Goal: Entertainment & Leisure: Consume media (video, audio)

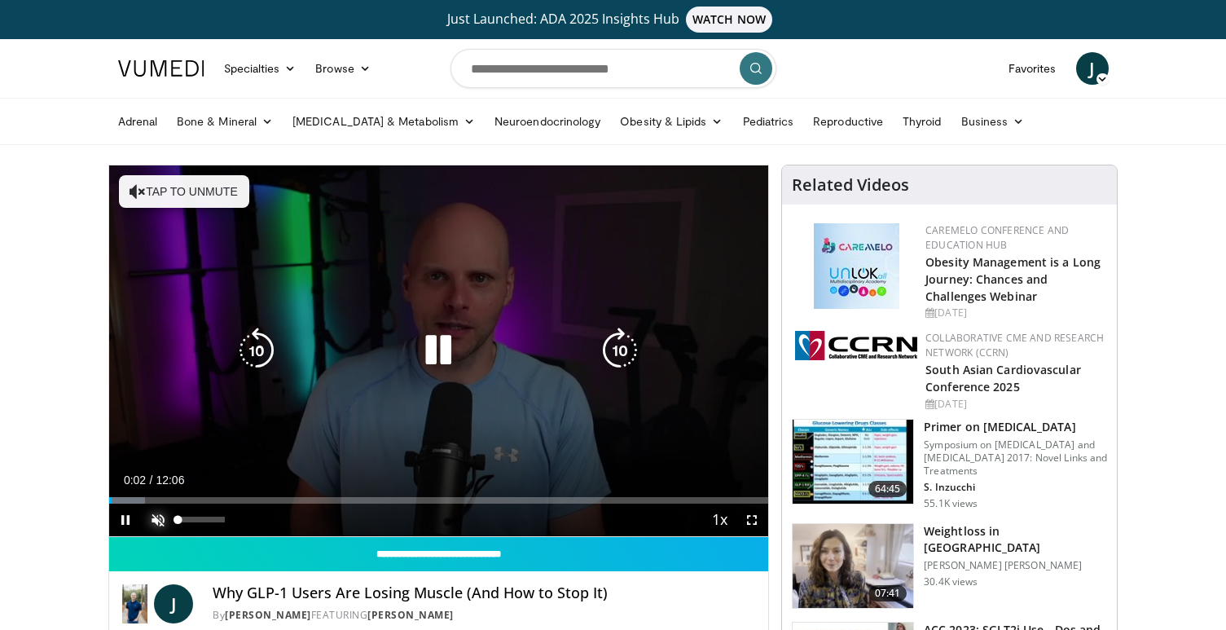
click at [158, 521] on span "Video Player" at bounding box center [158, 519] width 33 height 33
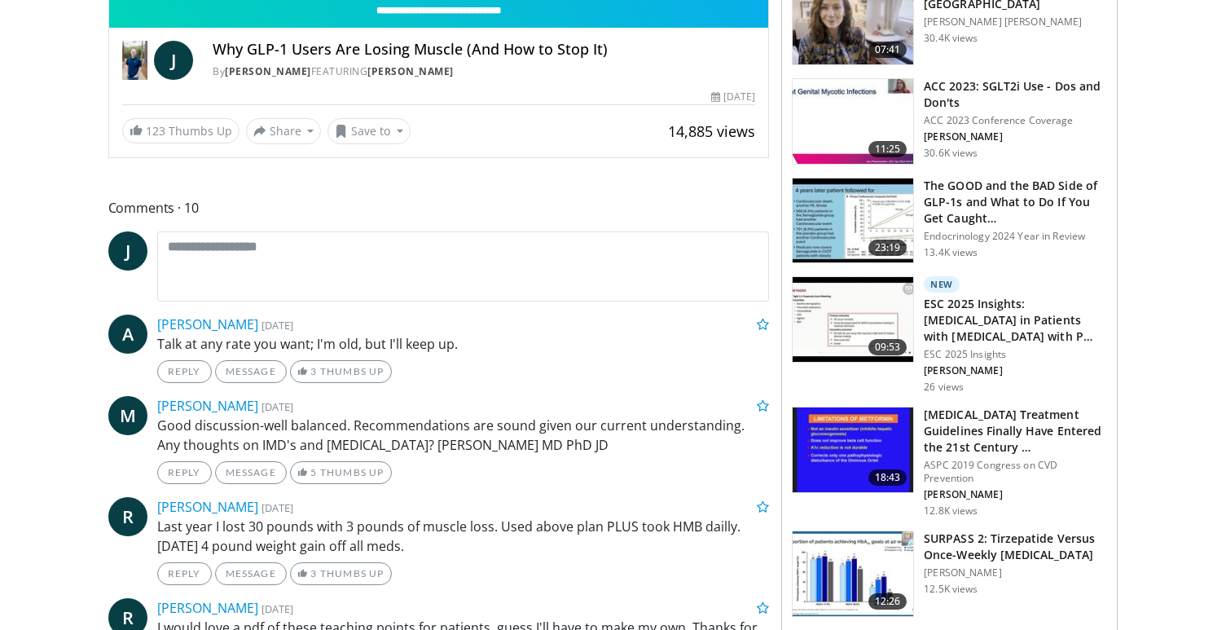
scroll to position [136, 0]
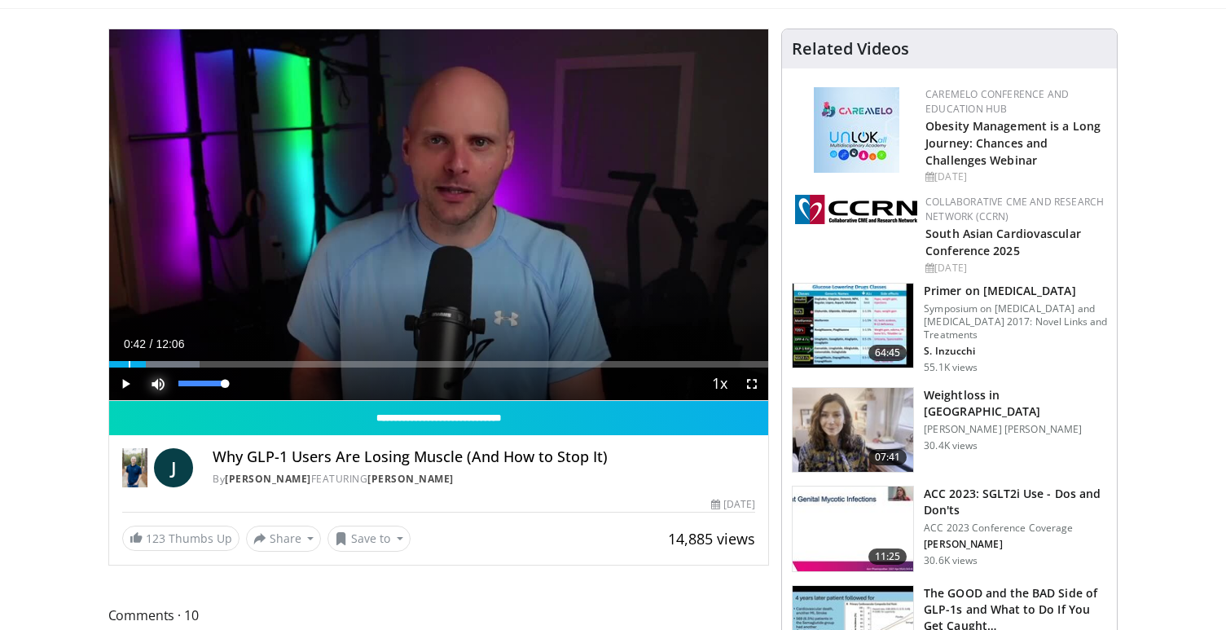
drag, startPoint x: 122, startPoint y: 366, endPoint x: 147, endPoint y: 370, distance: 24.8
click at [147, 370] on div "Current Time 0:42 / Duration 12:06 Play Skip Backward Skip Forward Mute 100% Lo…" at bounding box center [439, 383] width 660 height 33
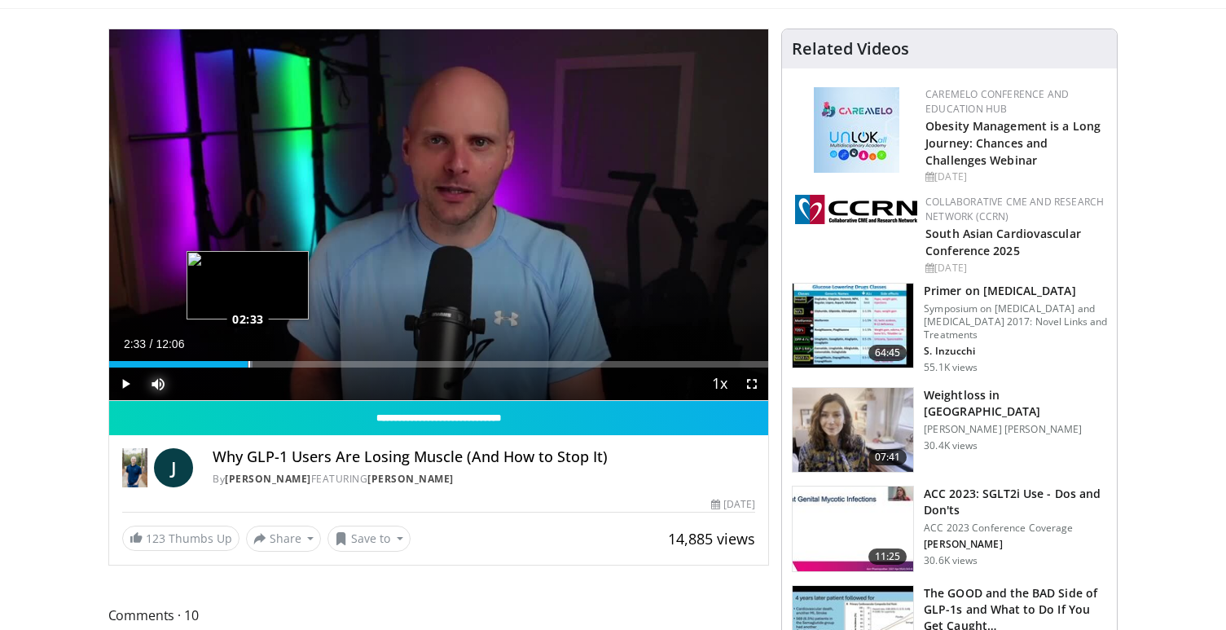
drag, startPoint x: 158, startPoint y: 365, endPoint x: 248, endPoint y: 356, distance: 90.1
click at [248, 356] on div "Loaded : 21.82% 02:33 02:33" at bounding box center [439, 359] width 660 height 15
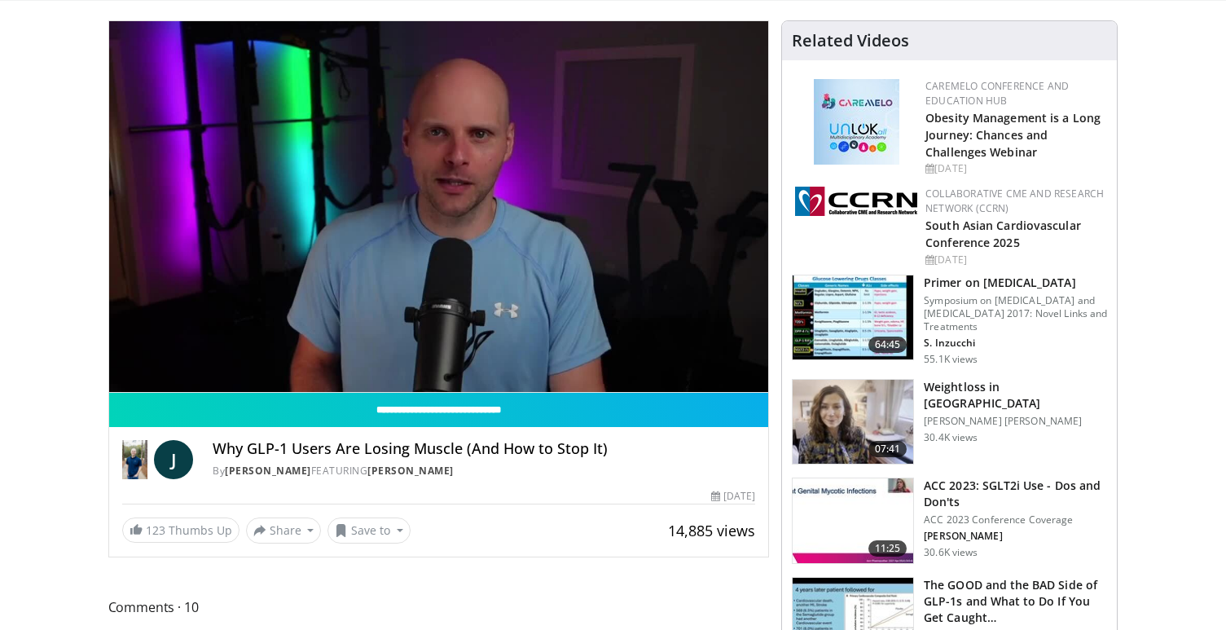
scroll to position [0, 0]
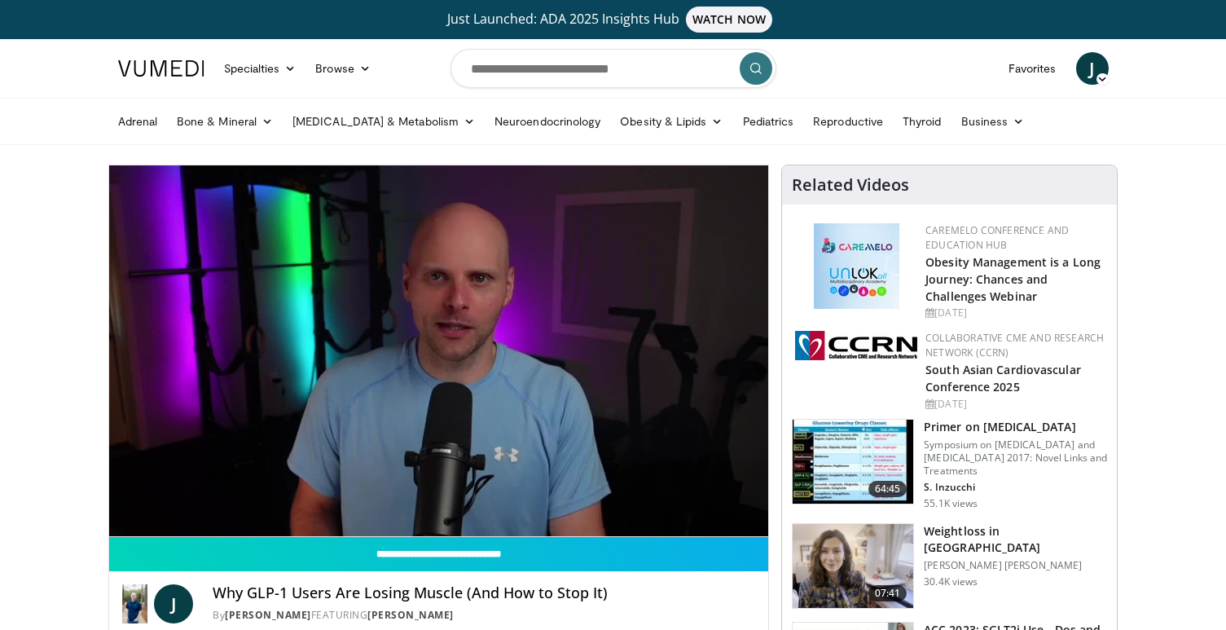
click at [880, 27] on link "Just Launched: ADA 2025 Insights Hub WATCH NOW" at bounding box center [614, 20] width 986 height 26
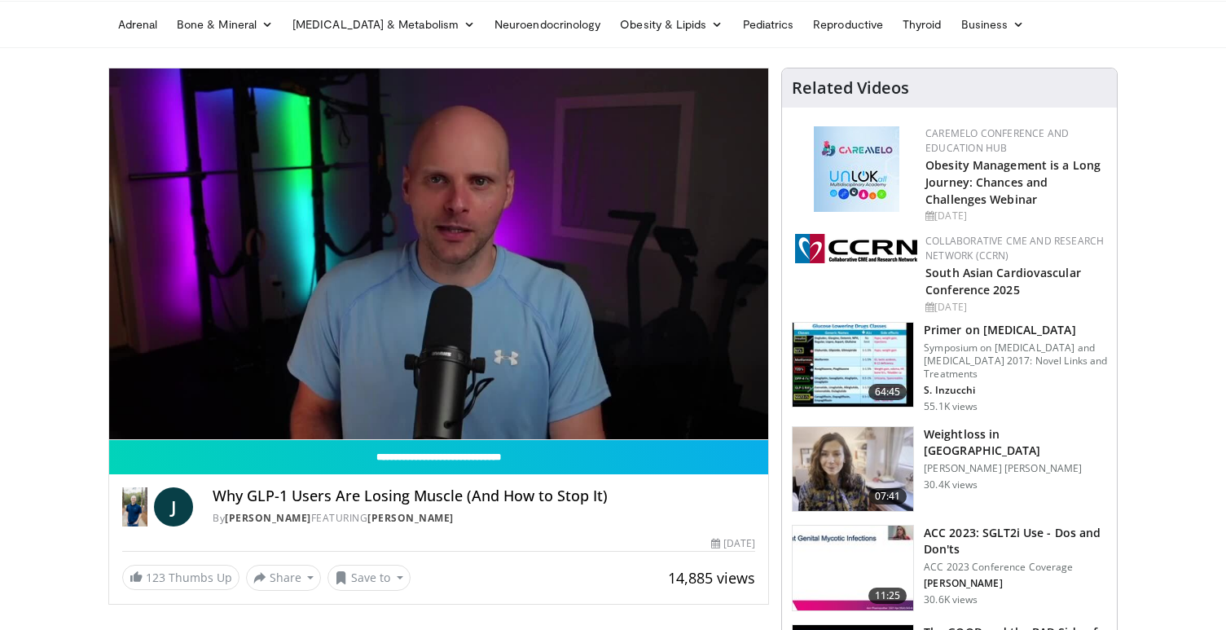
scroll to position [136, 0]
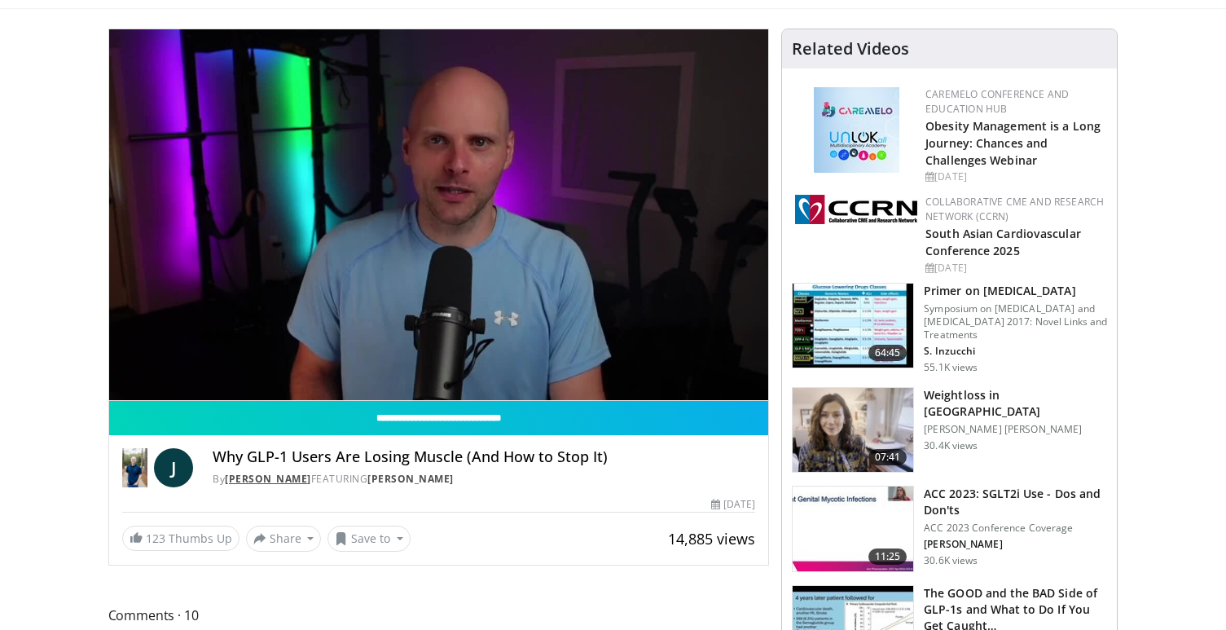
drag, startPoint x: 347, startPoint y: 478, endPoint x: 248, endPoint y: 481, distance: 99.4
click at [248, 481] on div "By [PERSON_NAME] FEATURING [PERSON_NAME]" at bounding box center [484, 479] width 543 height 15
copy link "[PERSON_NAME]"
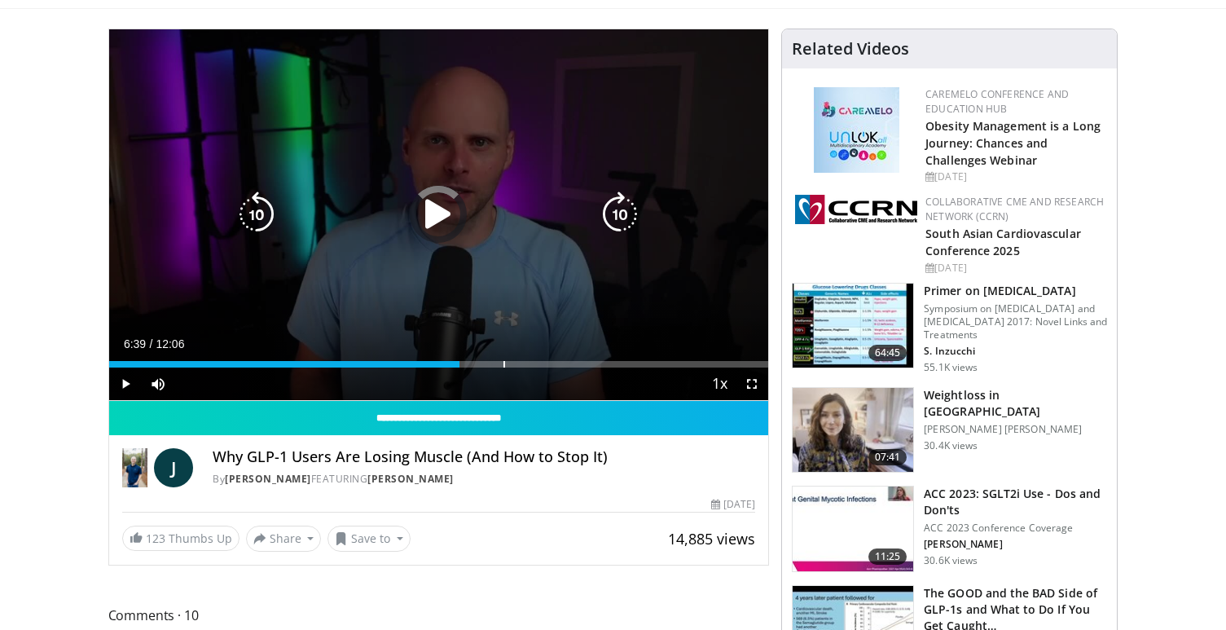
drag, startPoint x: 419, startPoint y: 361, endPoint x: 497, endPoint y: 352, distance: 78.7
click at [500, 352] on div "Loaded : 0.00% 07:12 07:14" at bounding box center [439, 359] width 660 height 15
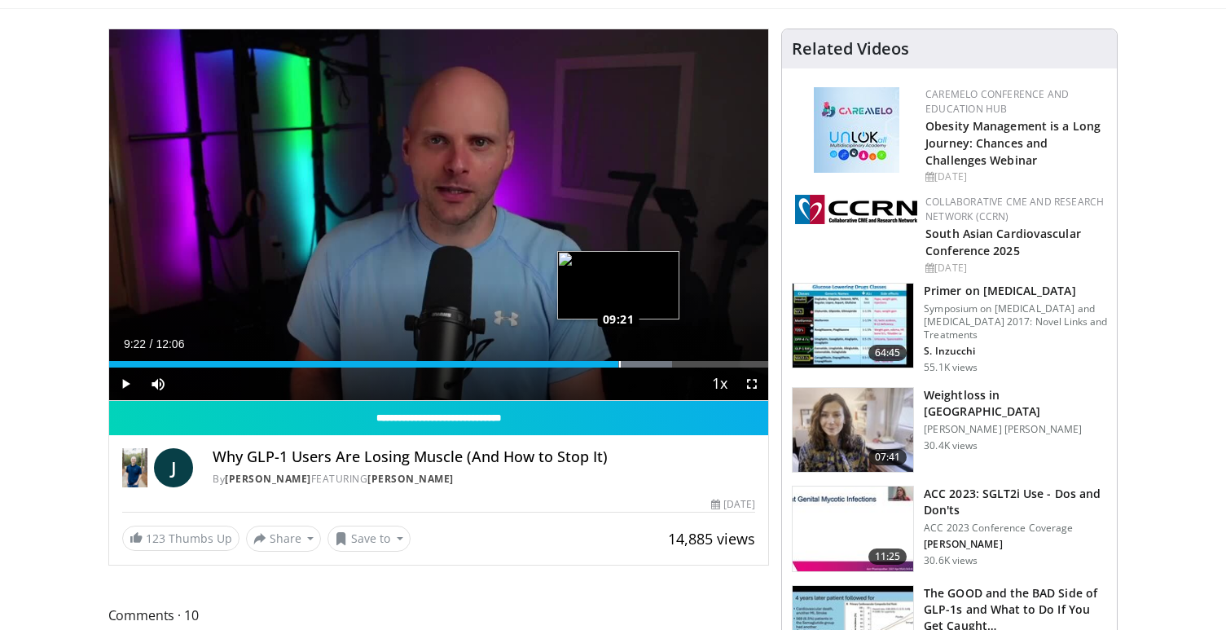
drag, startPoint x: 587, startPoint y: 366, endPoint x: 619, endPoint y: 359, distance: 32.4
click at [619, 359] on div "Loaded : 85.37% 09:20 09:21" at bounding box center [439, 359] width 660 height 15
